Goal: Task Accomplishment & Management: Manage account settings

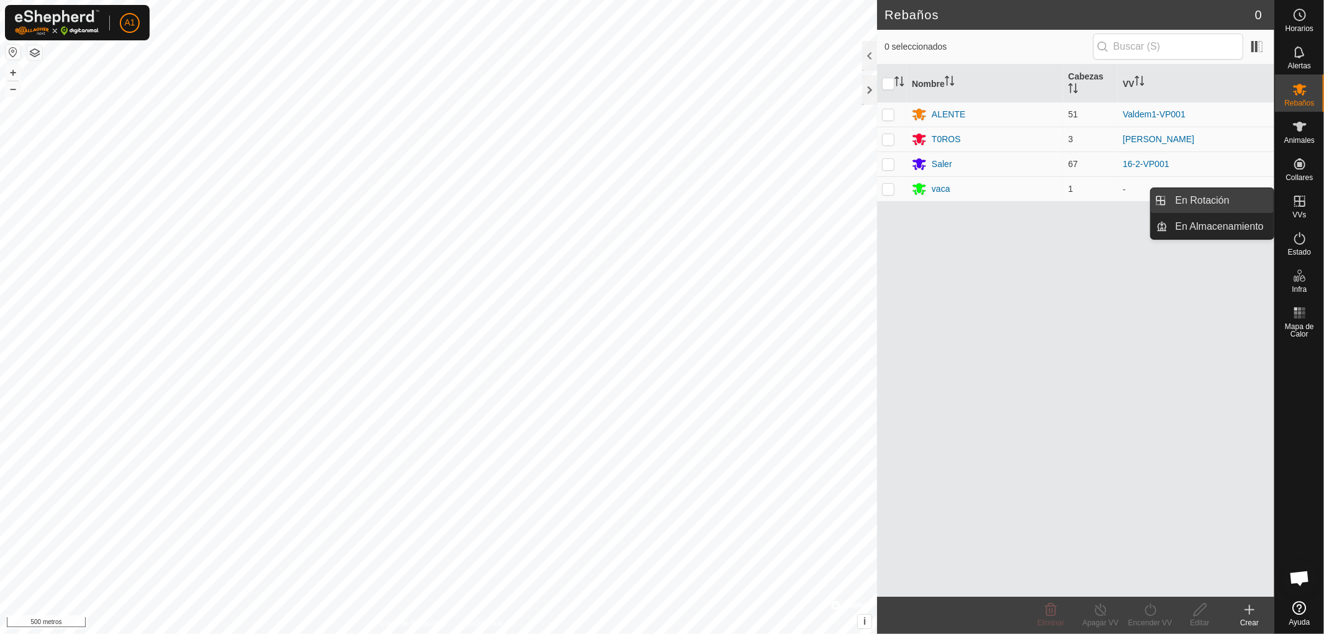
click at [1212, 196] on link "En Rotación" at bounding box center [1221, 200] width 106 height 25
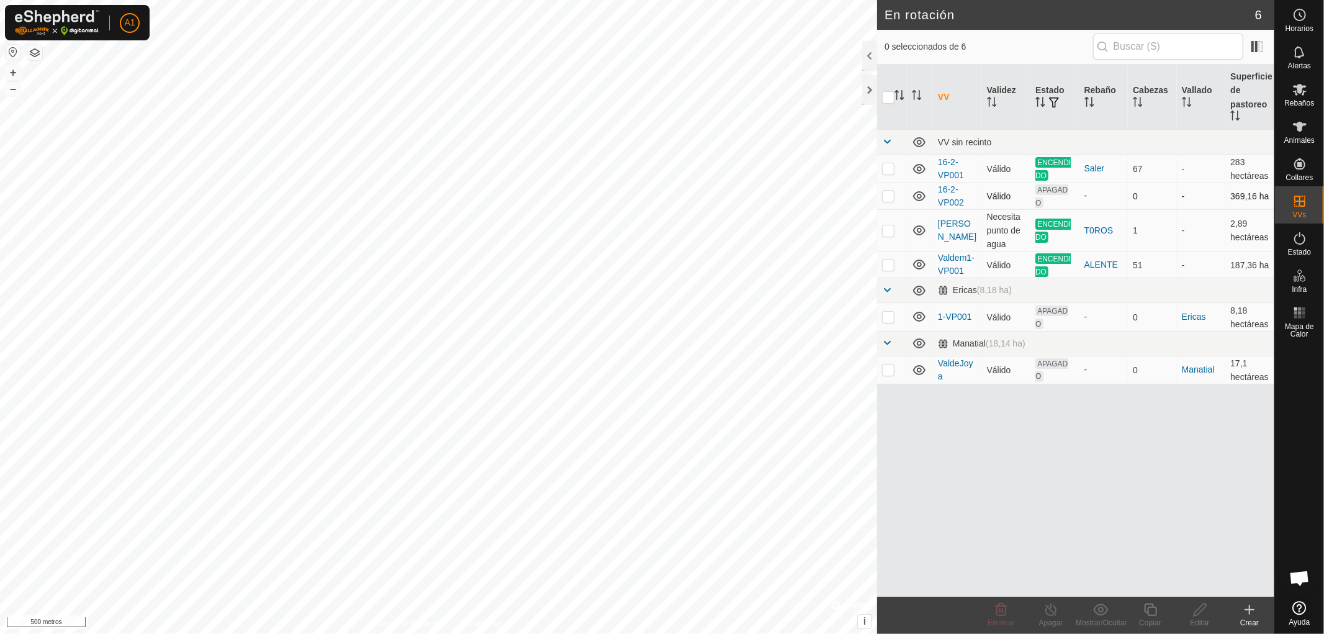
click at [888, 193] on p-checkbox at bounding box center [888, 196] width 12 height 10
checkbox input "false"
click at [890, 315] on p-checkbox at bounding box center [888, 317] width 12 height 10
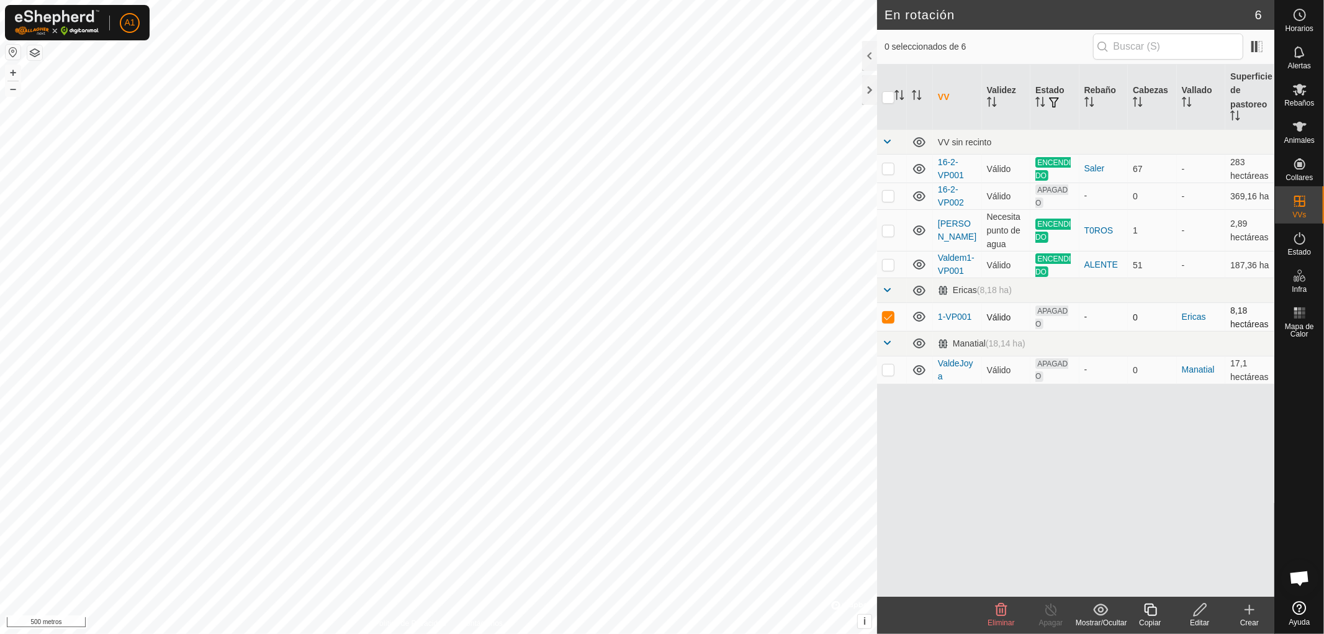
checkbox input "false"
click at [887, 364] on p-checkbox at bounding box center [888, 369] width 12 height 10
click at [890, 364] on p-checkbox at bounding box center [888, 369] width 12 height 10
checkbox input "false"
